Goal: Transaction & Acquisition: Purchase product/service

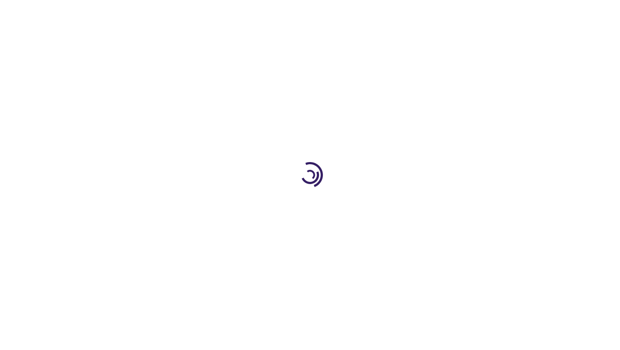
type input "1"
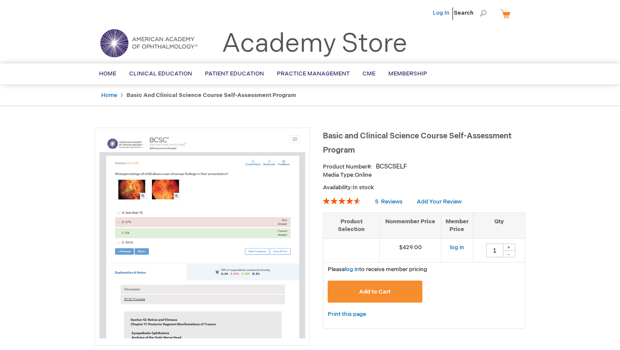
click at [448, 10] on link "Log In" at bounding box center [441, 12] width 17 height 7
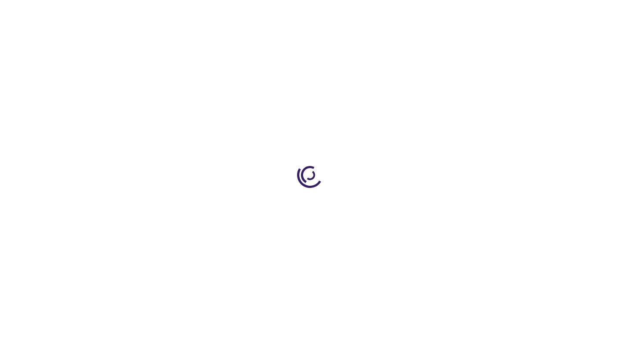
type input "1"
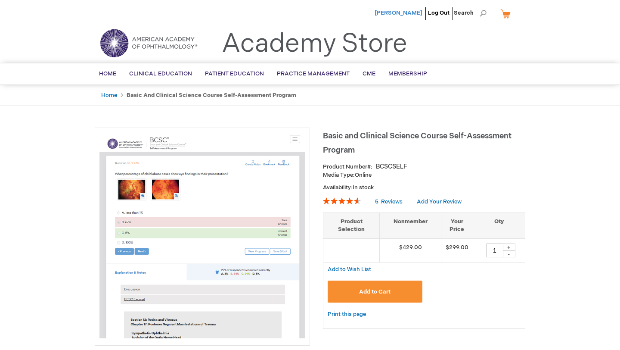
click at [405, 14] on span "Michael Quintero" at bounding box center [399, 12] width 48 height 7
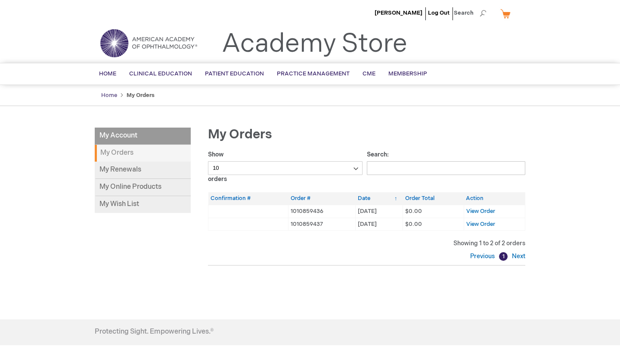
click at [114, 96] on link "Home" at bounding box center [109, 95] width 16 height 7
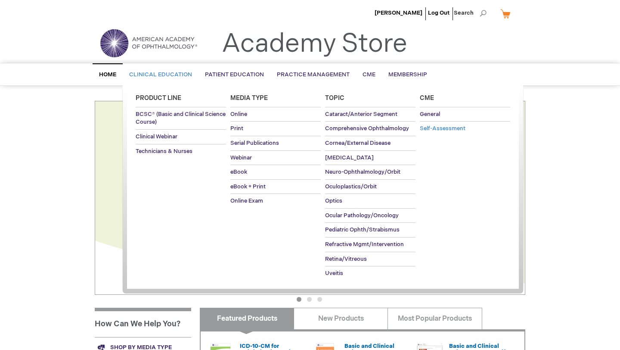
click at [452, 129] on span "Self-Assessment" at bounding box center [443, 128] width 46 height 7
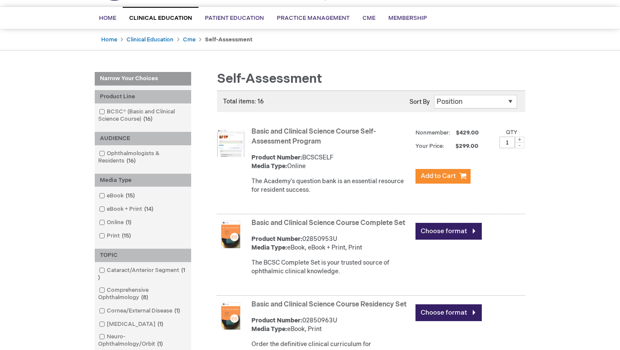
scroll to position [75, 0]
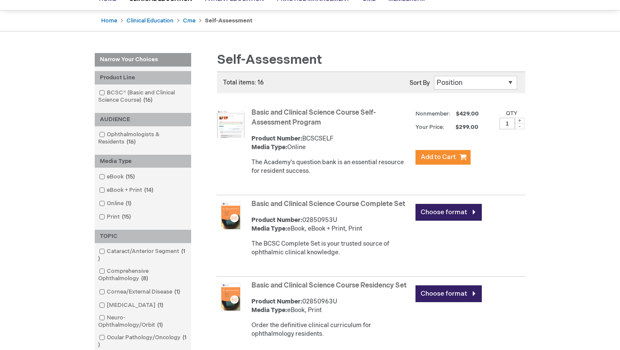
click at [282, 120] on link "Basic and Clinical Science Course Self-Assessment Program" at bounding box center [314, 118] width 124 height 18
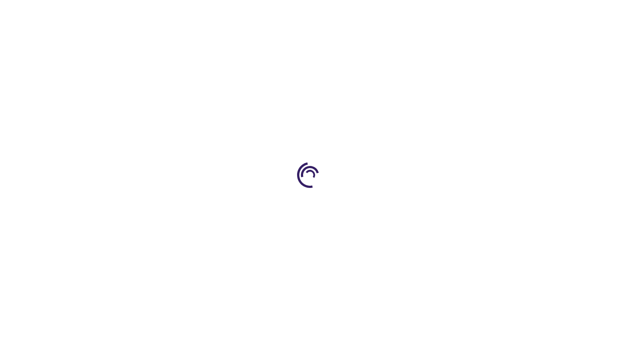
type input "1"
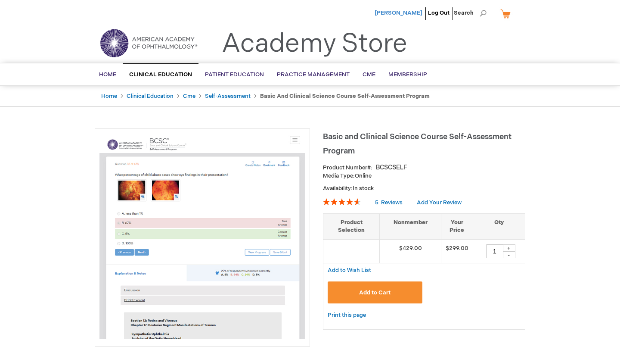
click at [401, 14] on span "[PERSON_NAME]" at bounding box center [399, 12] width 48 height 7
